Goal: Task Accomplishment & Management: Use online tool/utility

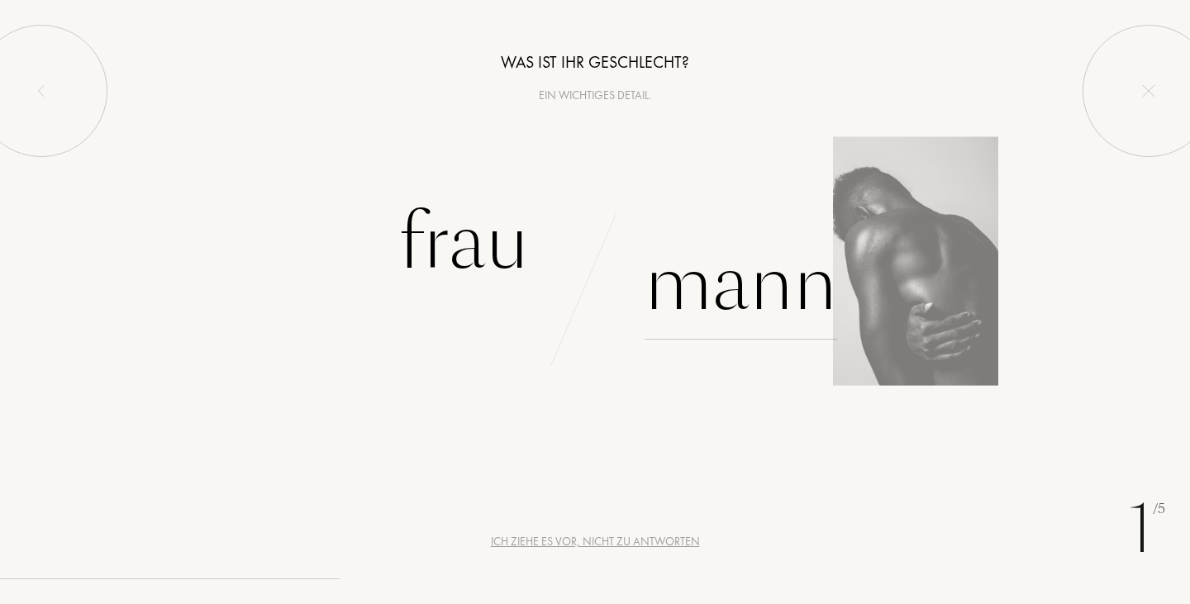
click at [707, 272] on div "Mann" at bounding box center [740, 284] width 193 height 112
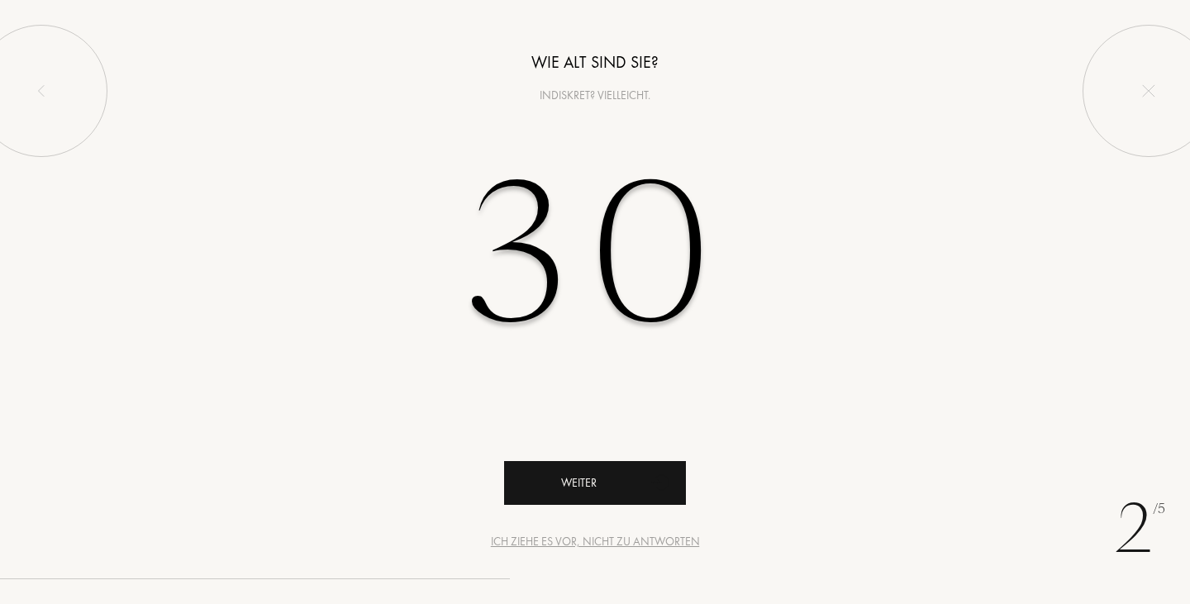
type input "30"
click at [566, 473] on div "Weiter" at bounding box center [595, 483] width 182 height 44
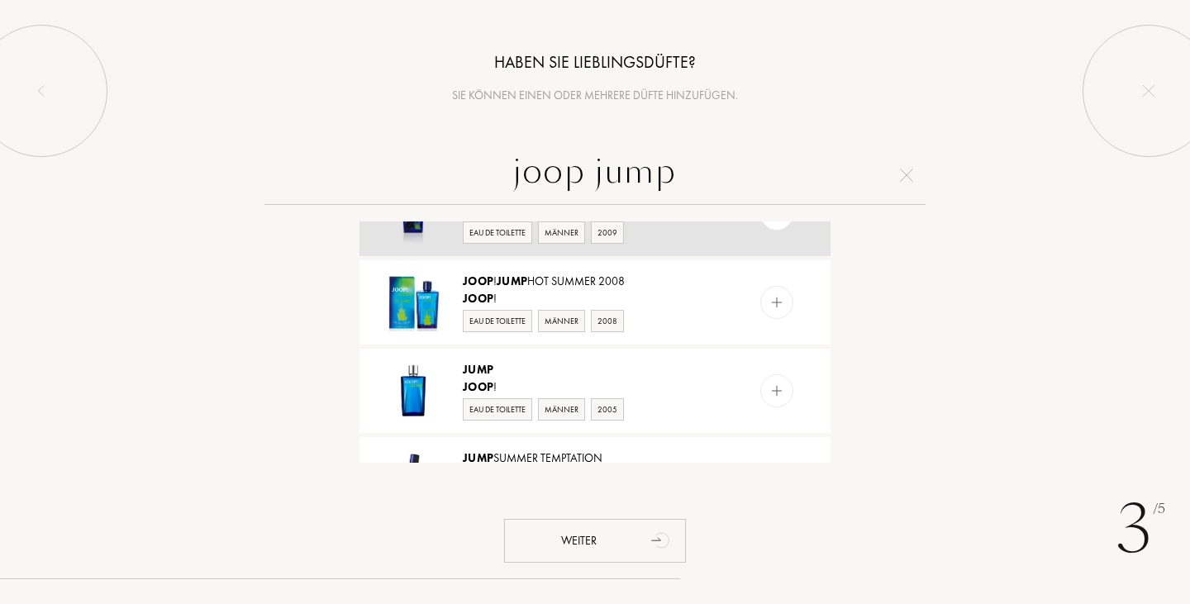
scroll to position [55, 0]
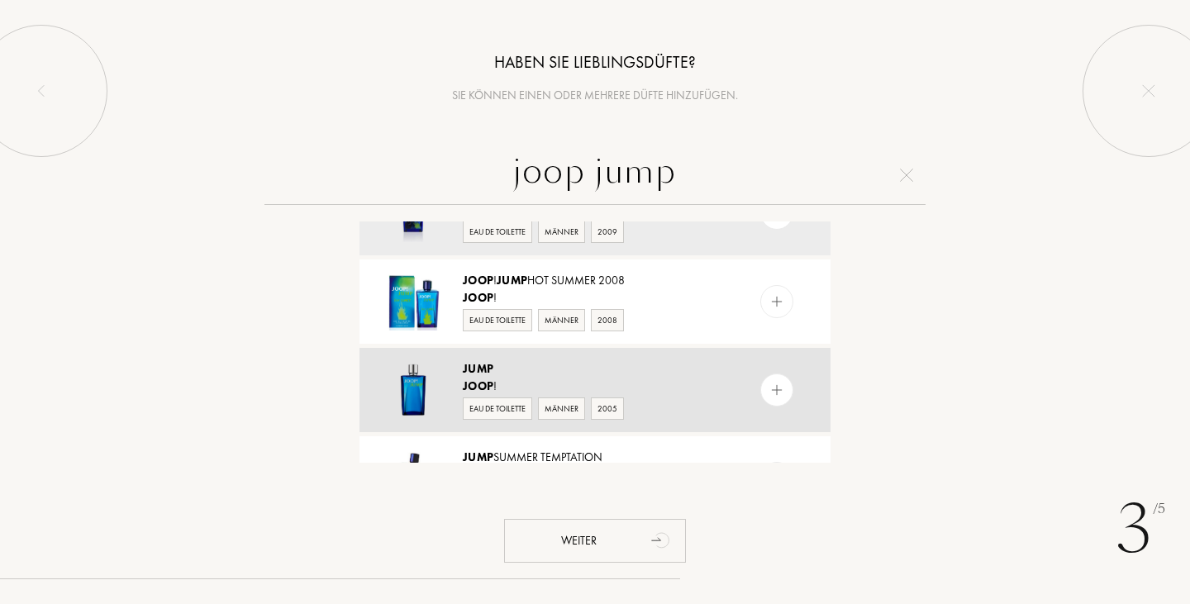
type input "joop jump"
click at [663, 391] on div "Joop !" at bounding box center [594, 386] width 263 height 17
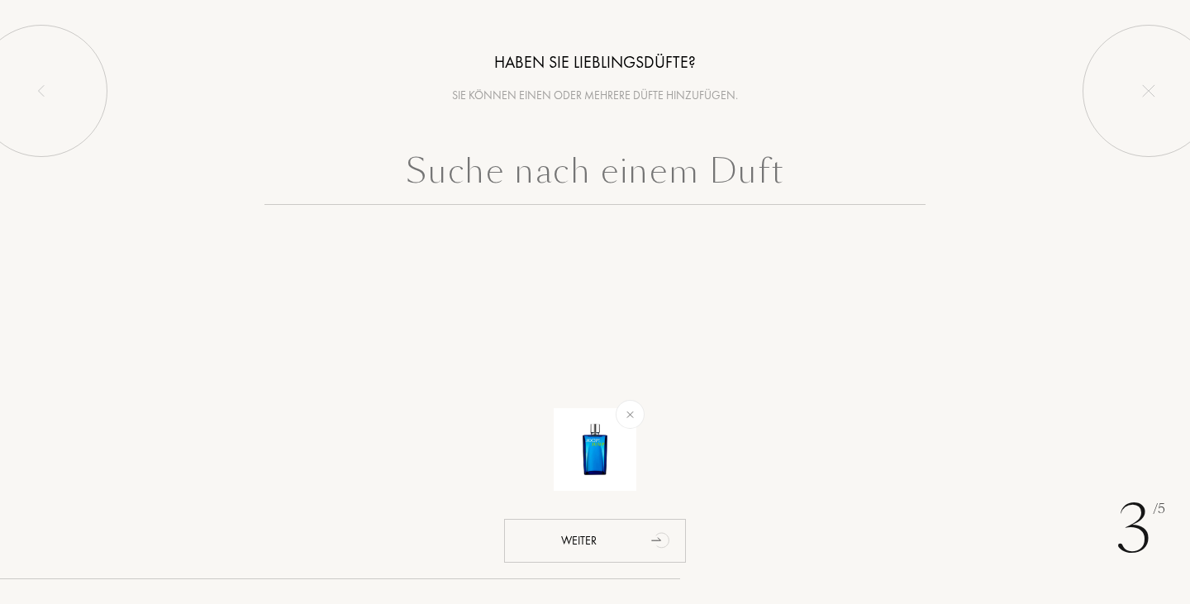
scroll to position [0, 0]
click at [489, 134] on div "Haben Sie Lieblingsdüfte? Sie können einen oder mehrere Düfte hinzufügen. Weiter" at bounding box center [595, 144] width 1190 height 288
click at [502, 173] on input "text" at bounding box center [594, 174] width 661 height 59
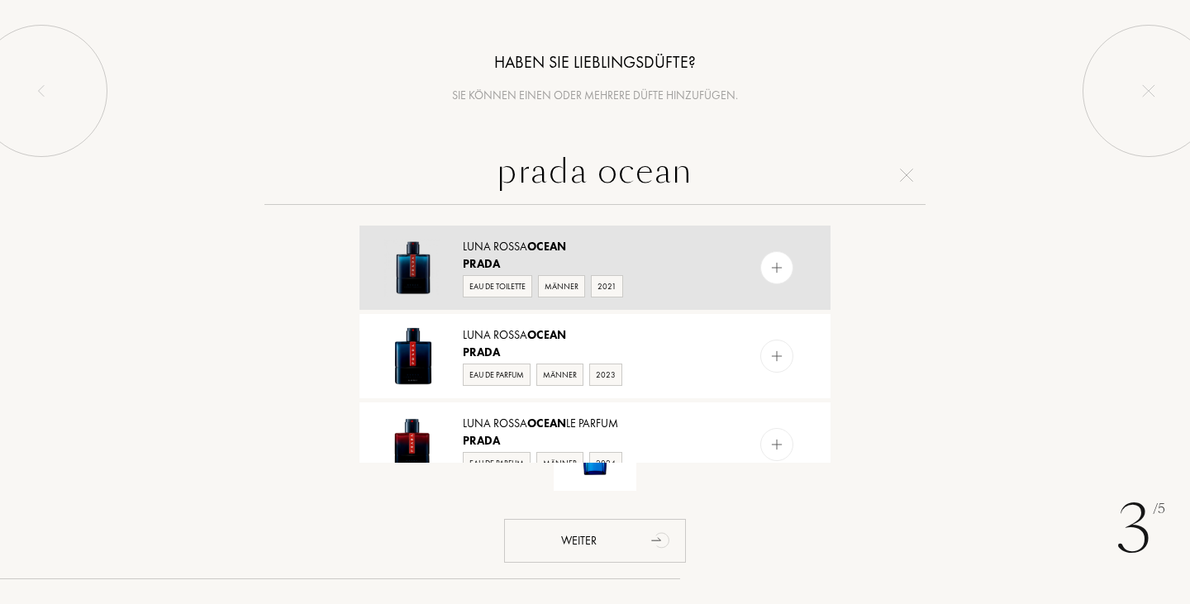
type input "prada ocean"
click at [771, 263] on img at bounding box center [777, 268] width 16 height 16
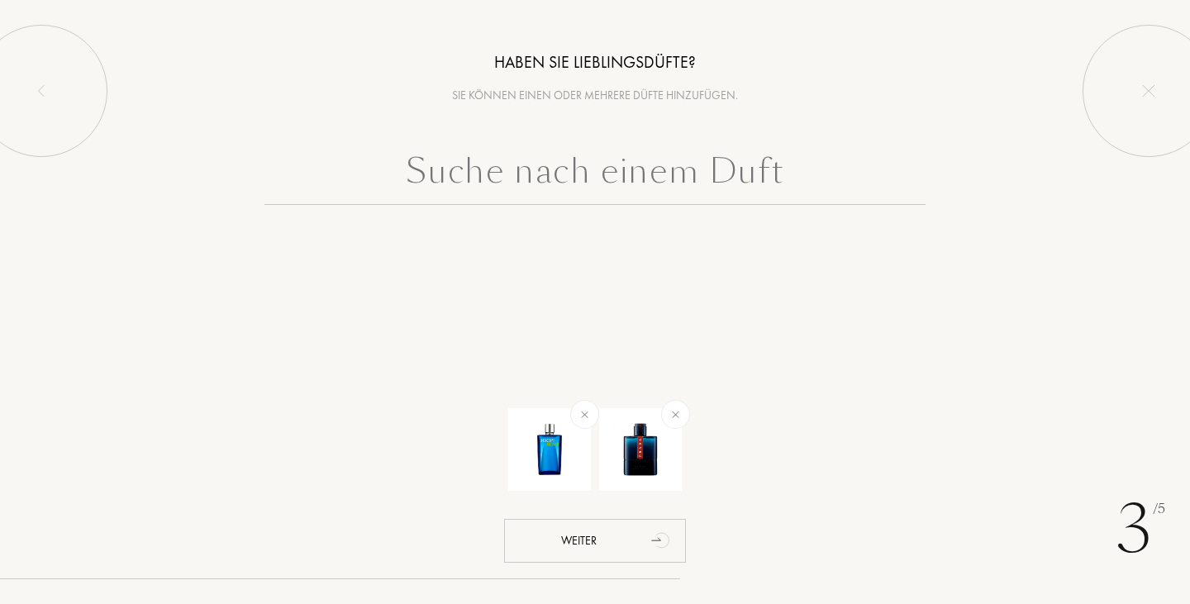
click at [951, 352] on div "3 /5 Haben Sie Lieblingsdüfte? Sie können einen oder mehrere Düfte hinzufügen. …" at bounding box center [595, 302] width 1190 height 604
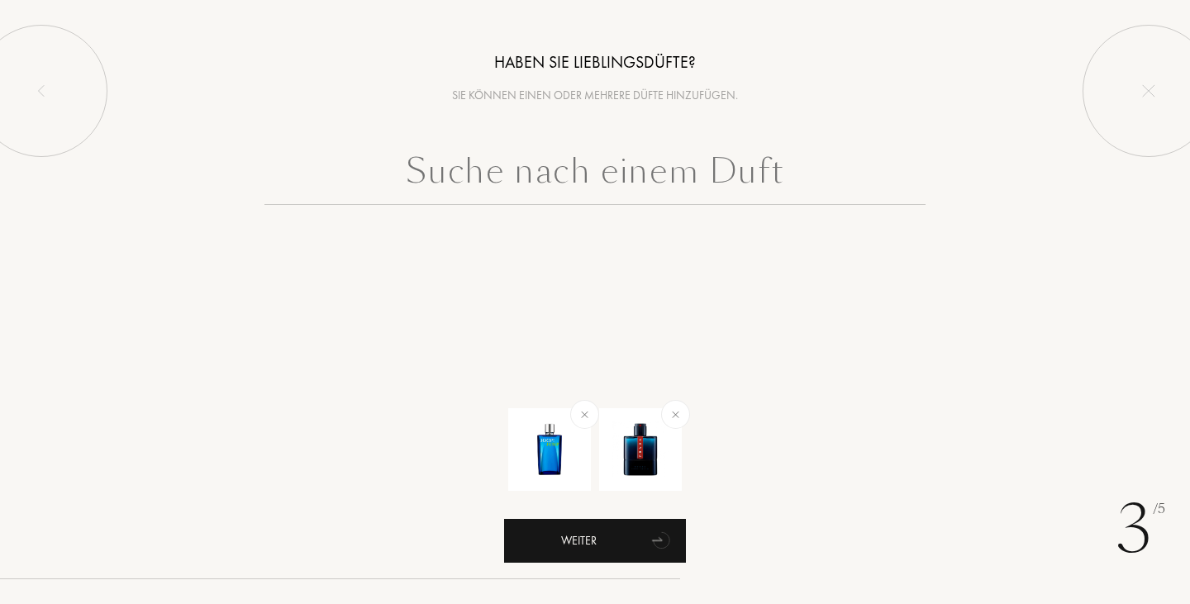
click at [558, 540] on div "Weiter" at bounding box center [595, 541] width 182 height 44
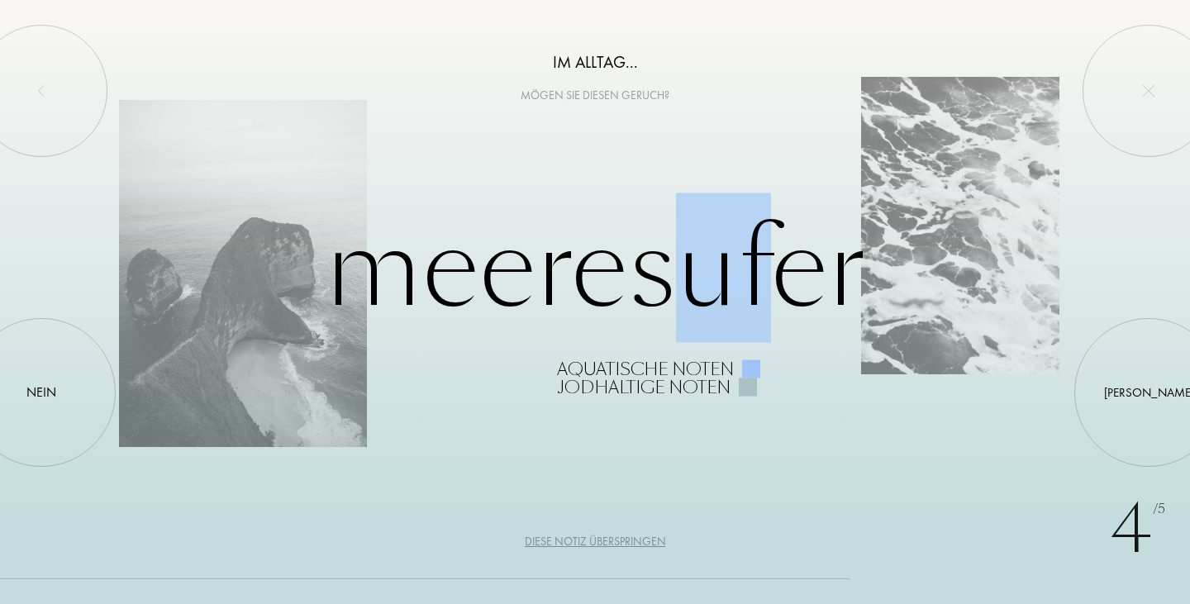
drag, startPoint x: 771, startPoint y: 284, endPoint x: 661, endPoint y: 297, distance: 110.7
click at [661, 297] on div "Meeresufer Aquatische Noten Jodhaltige Noten" at bounding box center [595, 302] width 952 height 188
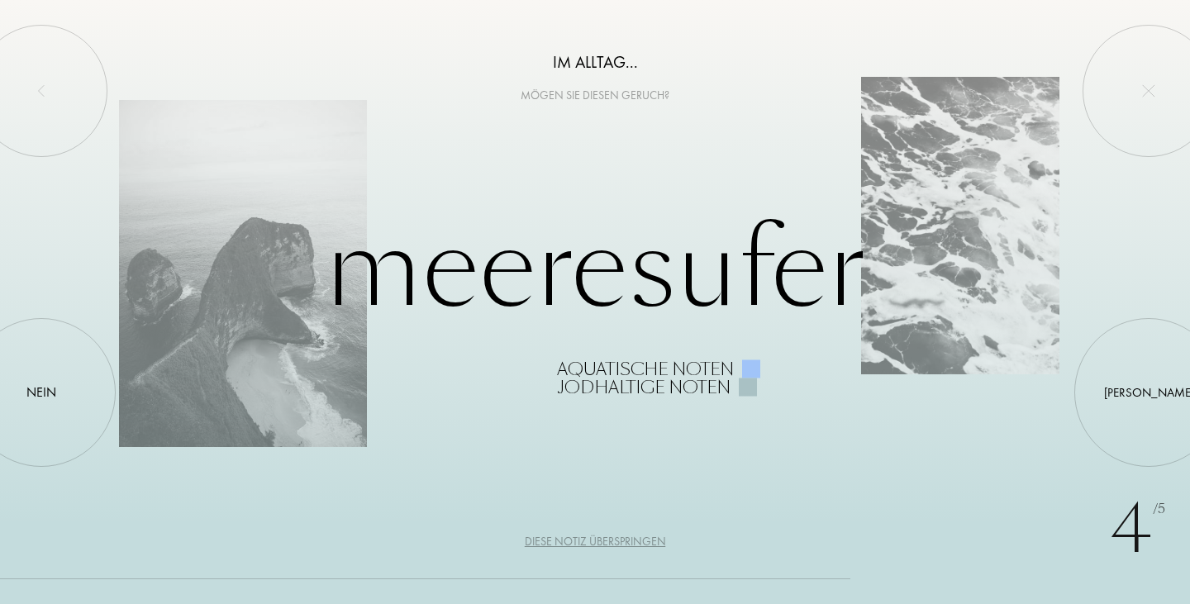
click at [568, 545] on div "Diese Notiz überspringen" at bounding box center [595, 541] width 141 height 17
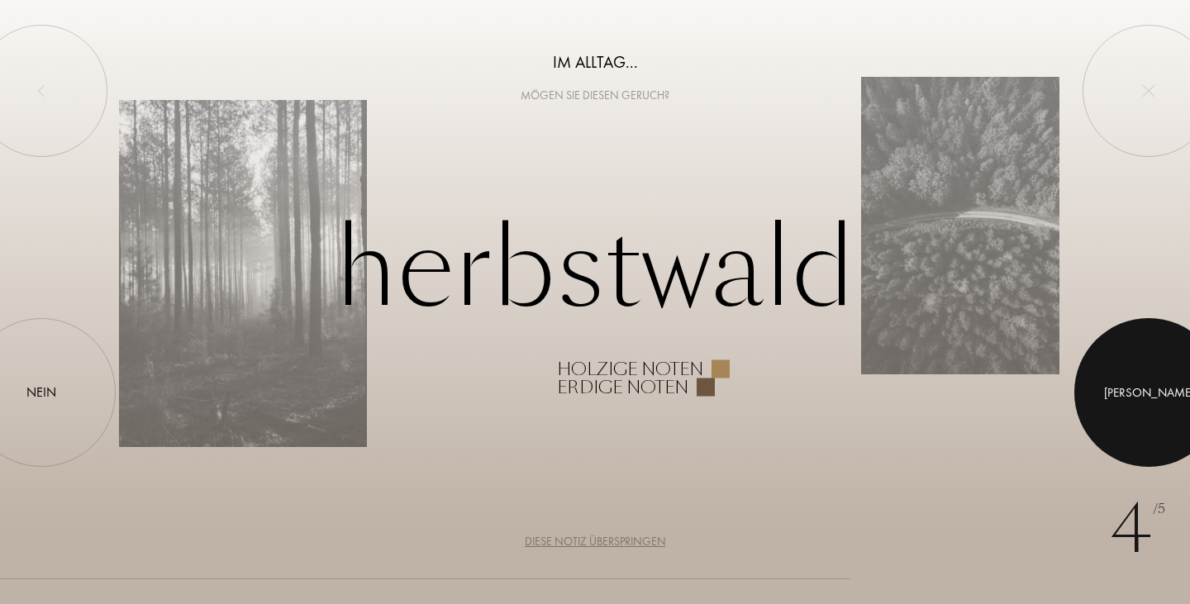
click at [1122, 388] on div at bounding box center [1148, 392] width 149 height 149
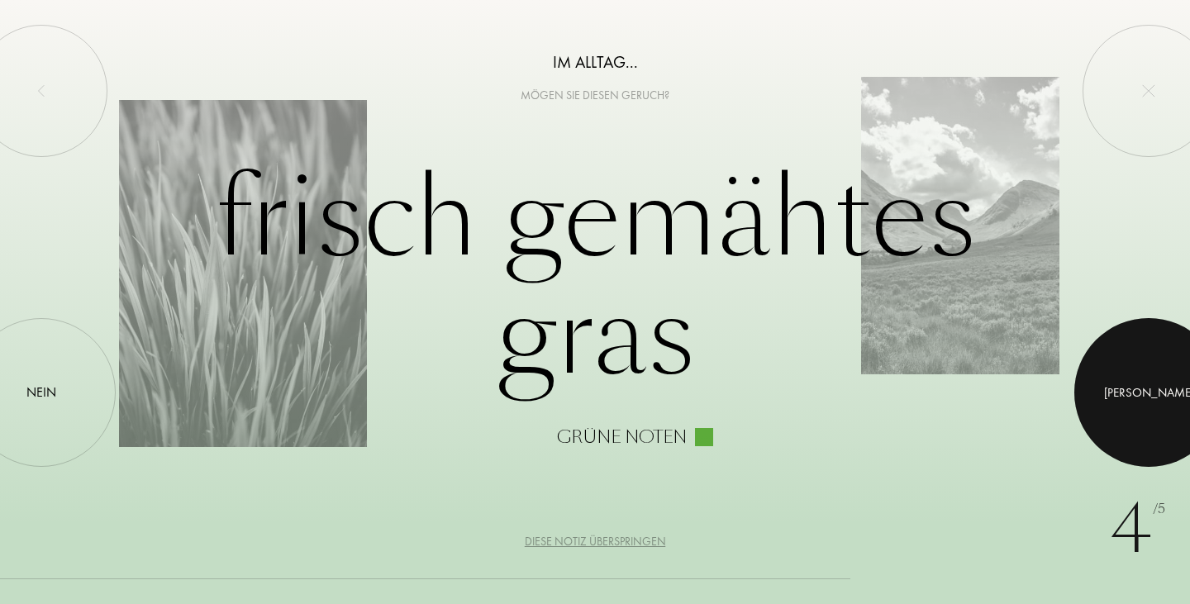
click at [1122, 388] on div at bounding box center [1148, 392] width 149 height 149
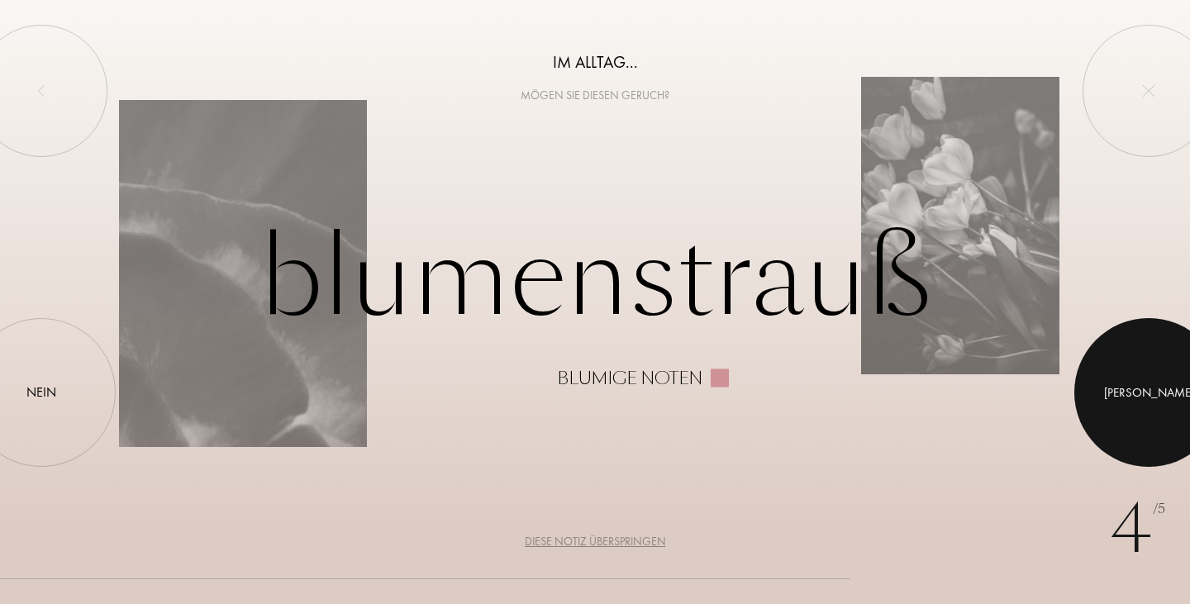
click at [1122, 388] on div at bounding box center [1148, 392] width 149 height 149
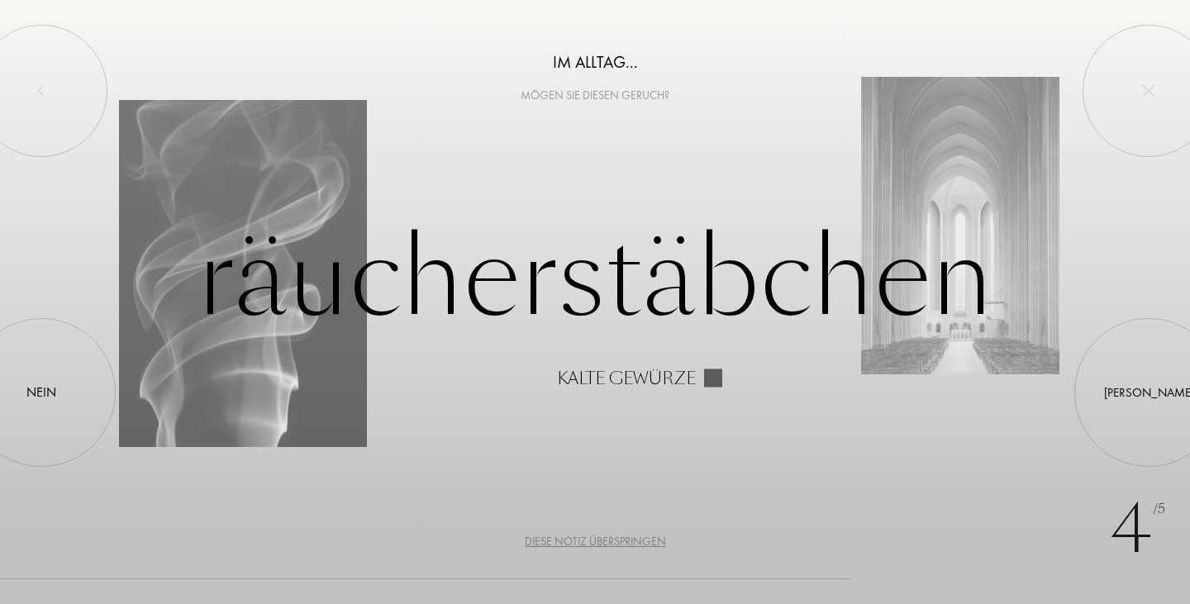
click at [612, 540] on div "Diese Notiz überspringen" at bounding box center [595, 541] width 141 height 17
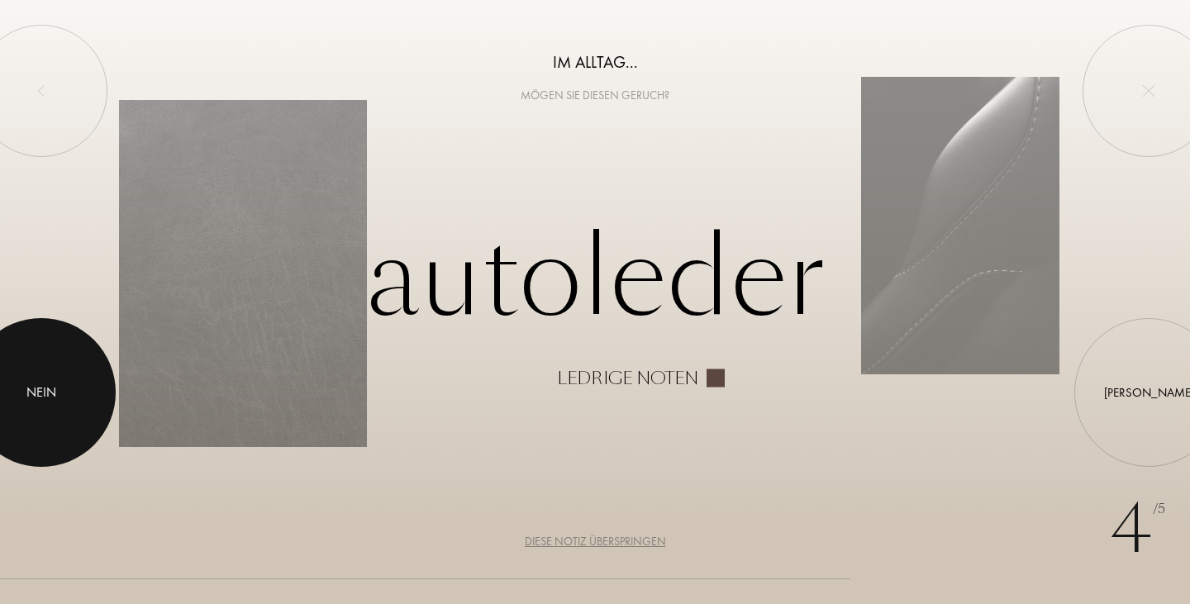
click at [36, 379] on div at bounding box center [41, 392] width 149 height 149
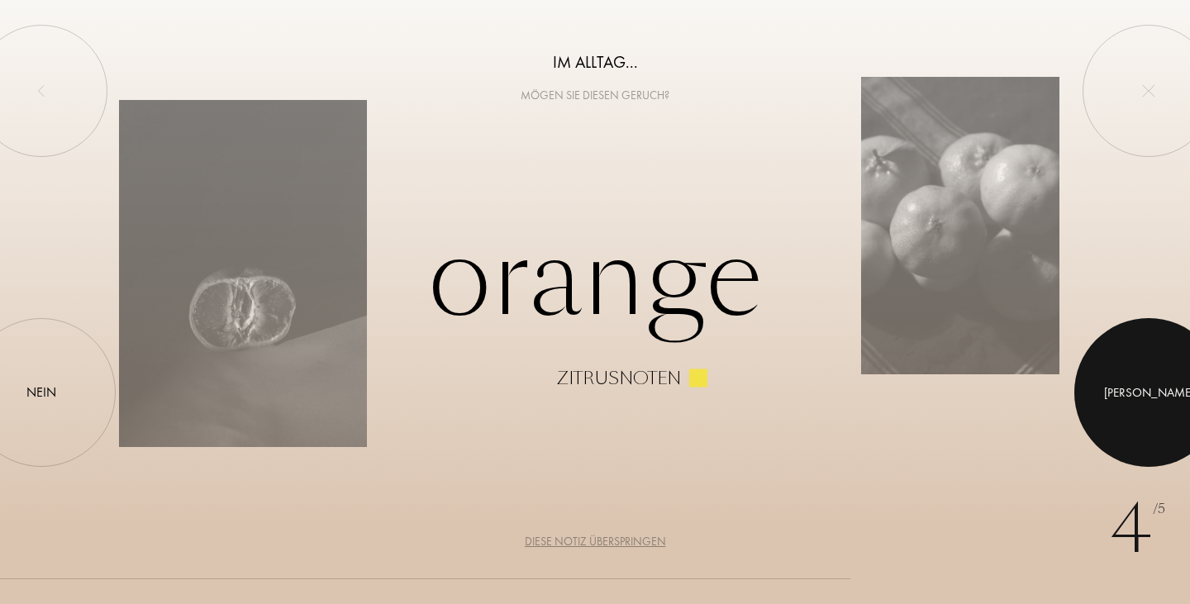
click at [1118, 372] on div at bounding box center [1148, 392] width 149 height 149
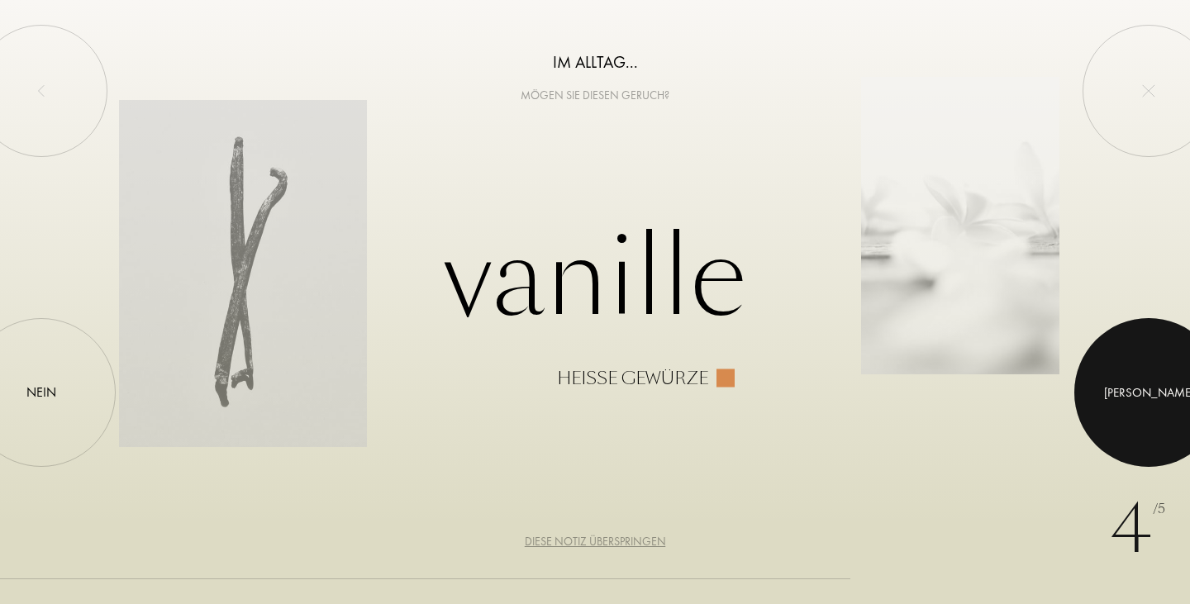
click at [1131, 368] on div at bounding box center [1148, 392] width 149 height 149
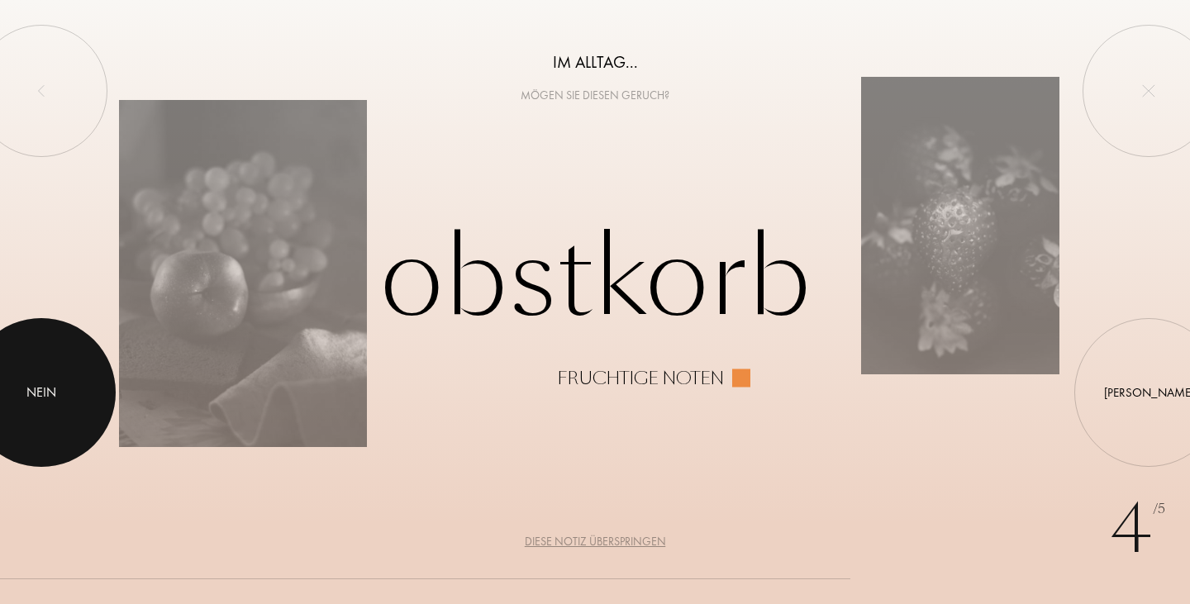
click at [69, 407] on div at bounding box center [41, 392] width 149 height 149
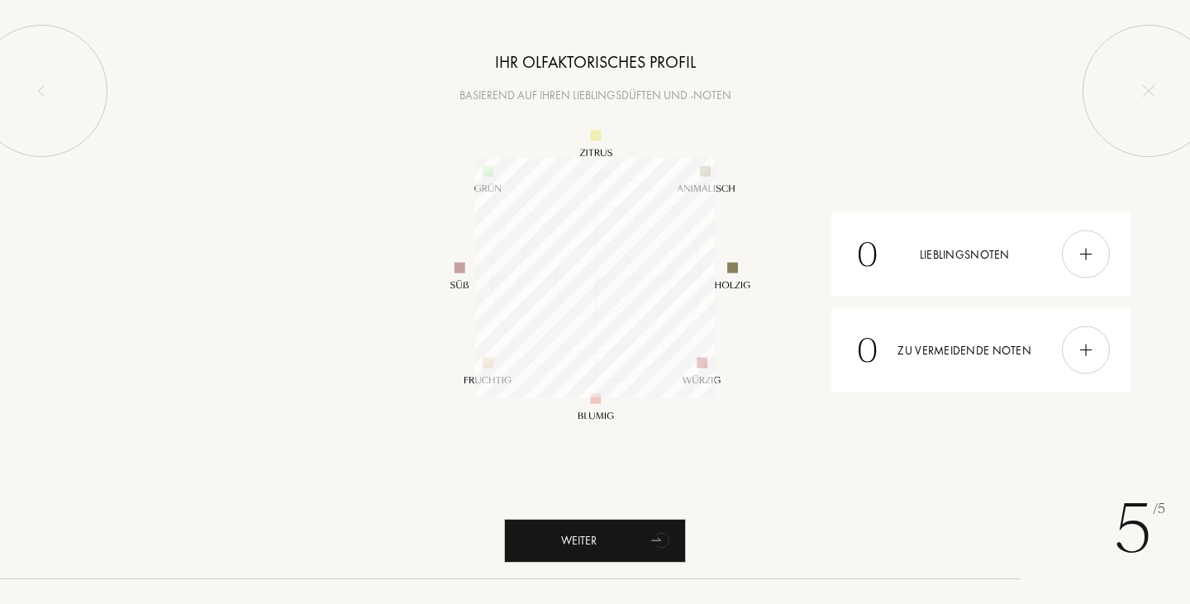
scroll to position [240, 240]
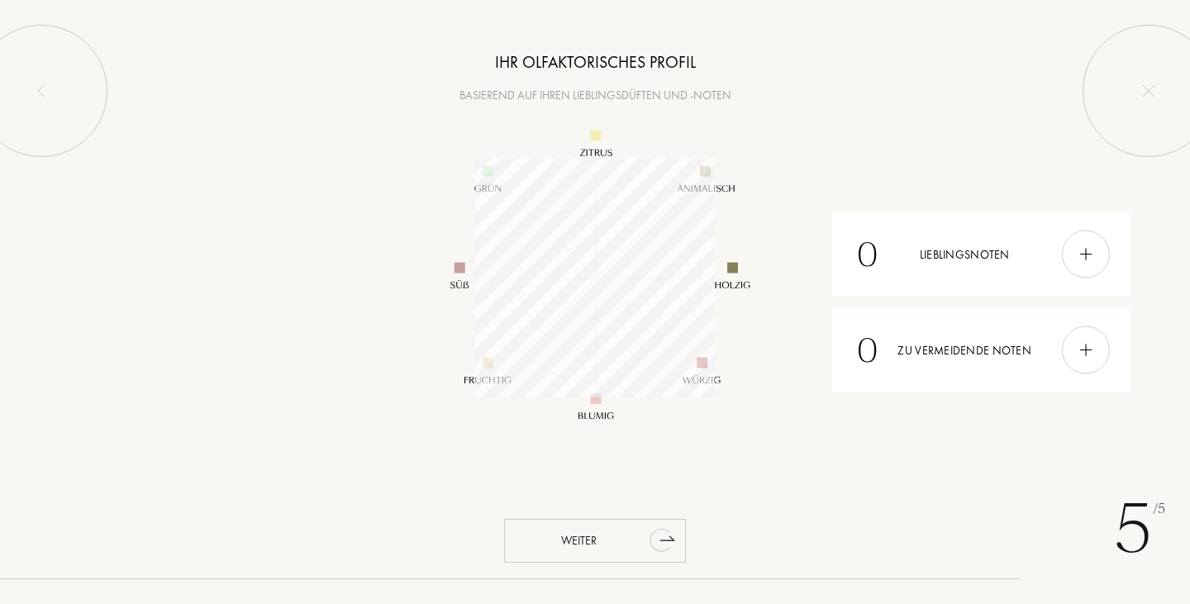
click at [573, 535] on div "Weiter" at bounding box center [595, 541] width 182 height 44
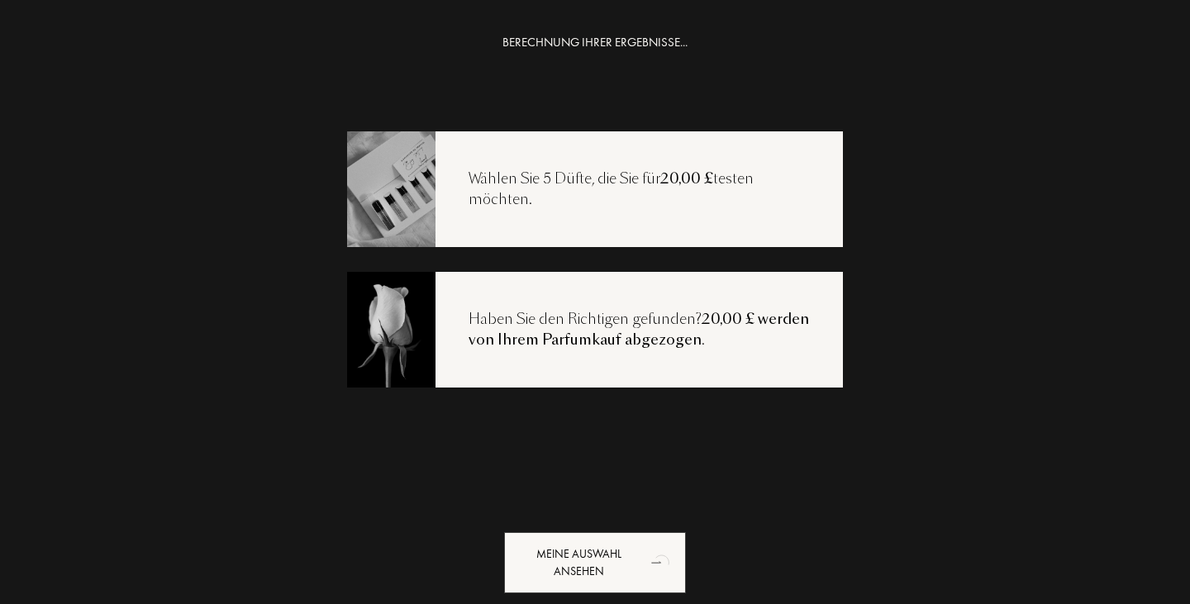
scroll to position [33, 0]
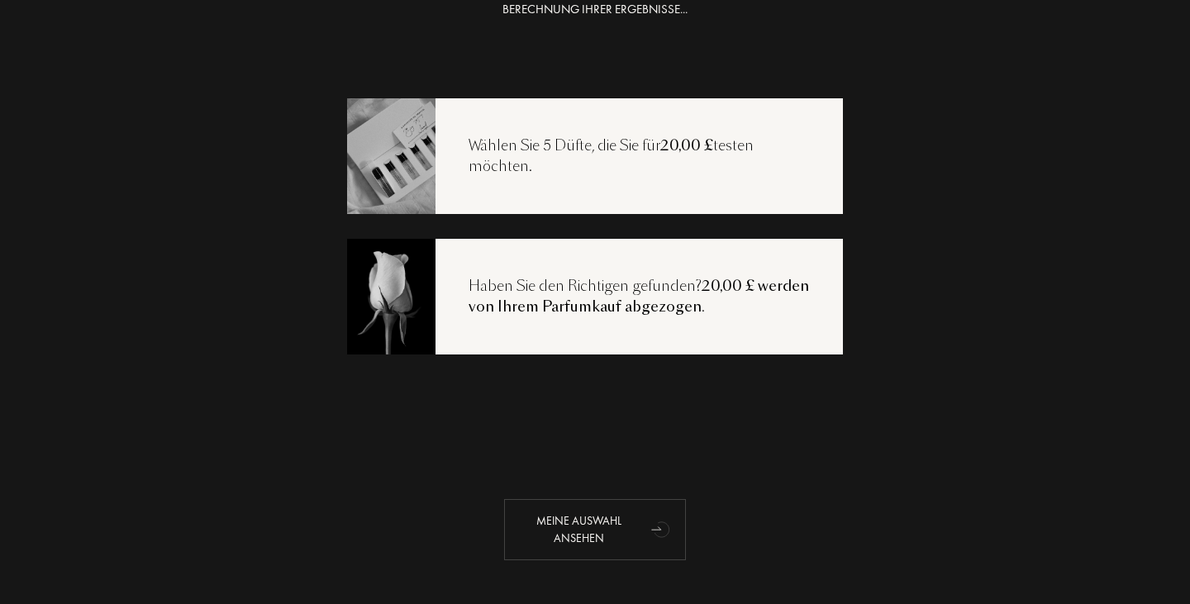
click at [584, 535] on div "Meine Auswahl ansehen" at bounding box center [595, 529] width 182 height 61
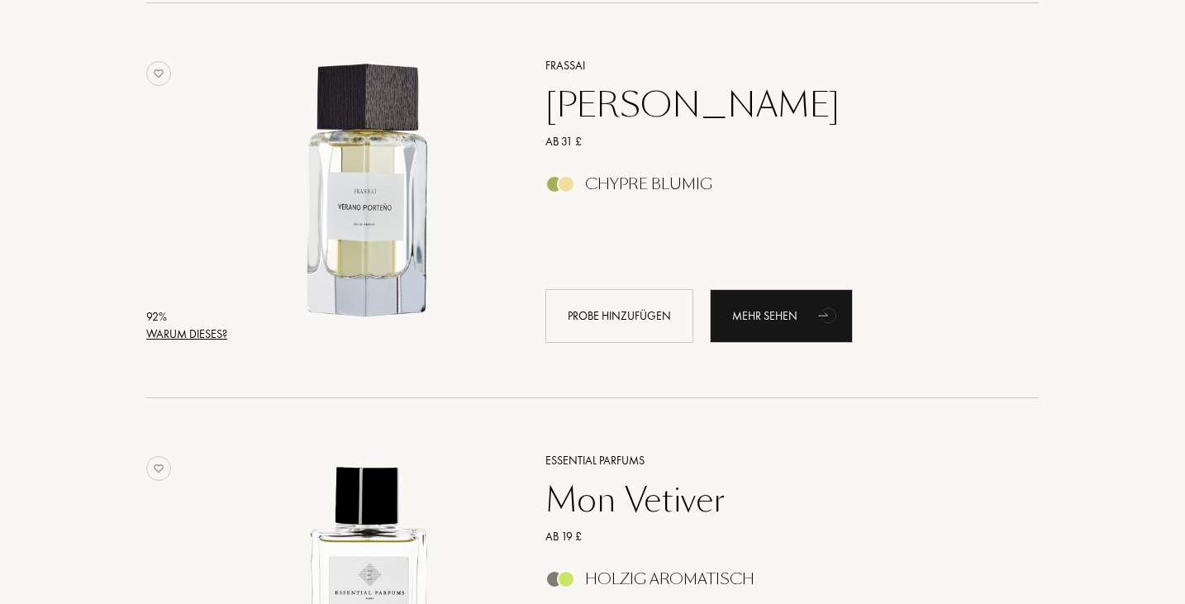
scroll to position [164, 0]
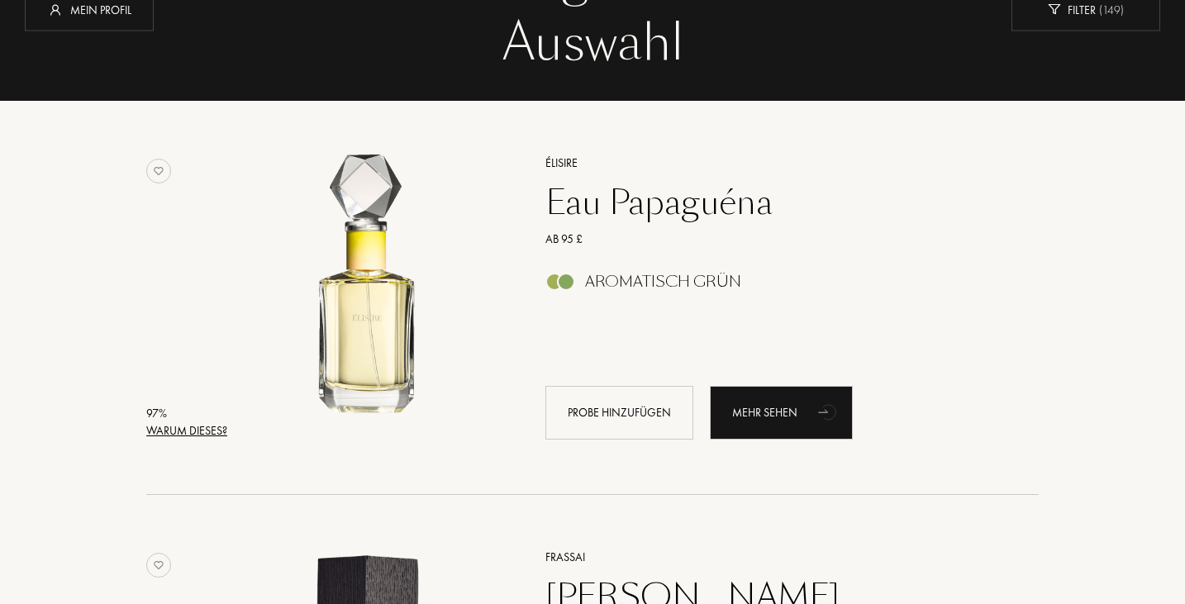
drag, startPoint x: 543, startPoint y: 179, endPoint x: 543, endPoint y: 195, distance: 15.7
click at [543, 195] on div "Élisire Eau Papaguéna Ab 95 £ Aromatisch Grün Probe hinzufügen Mehr sehen" at bounding box center [774, 296] width 506 height 325
click at [706, 211] on div "Eau Papaguéna" at bounding box center [774, 203] width 482 height 40
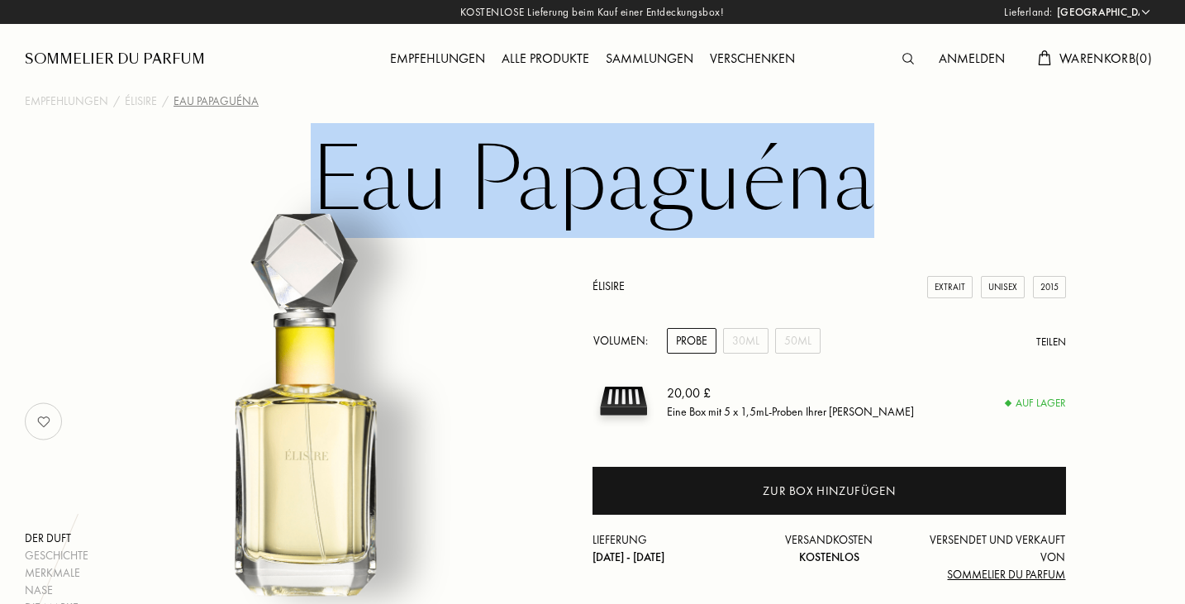
drag, startPoint x: 317, startPoint y: 182, endPoint x: 882, endPoint y: 161, distance: 565.5
click at [882, 161] on h1 "Eau Papaguéna" at bounding box center [592, 181] width 826 height 91
copy h1 "Eau Papaguéna"
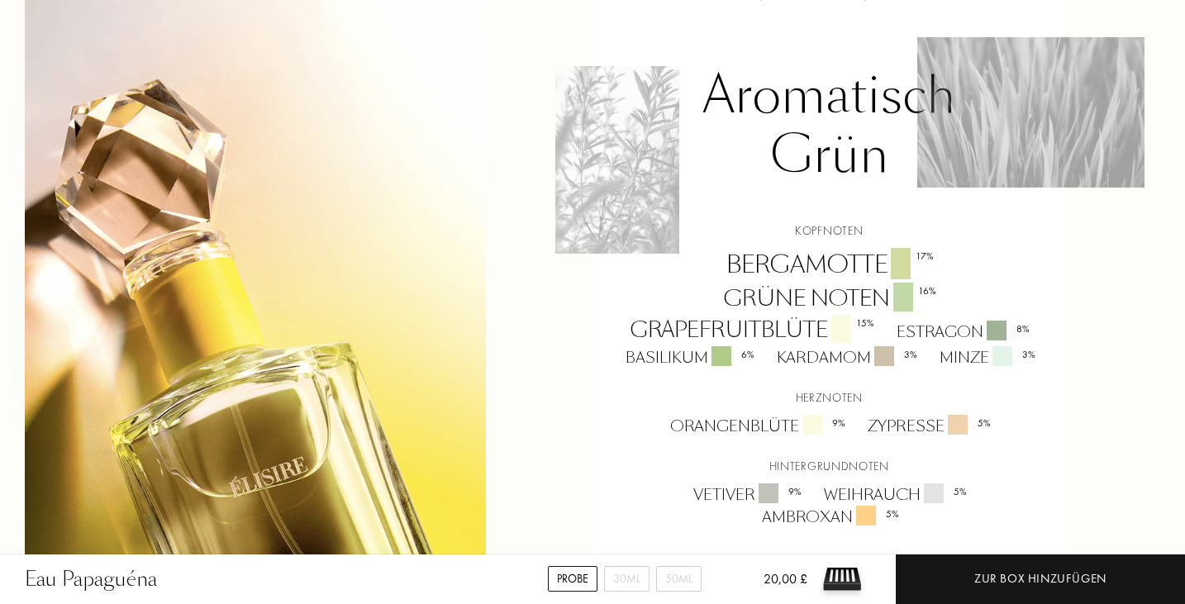
scroll to position [1157, 0]
